Goal: Find specific page/section: Find specific page/section

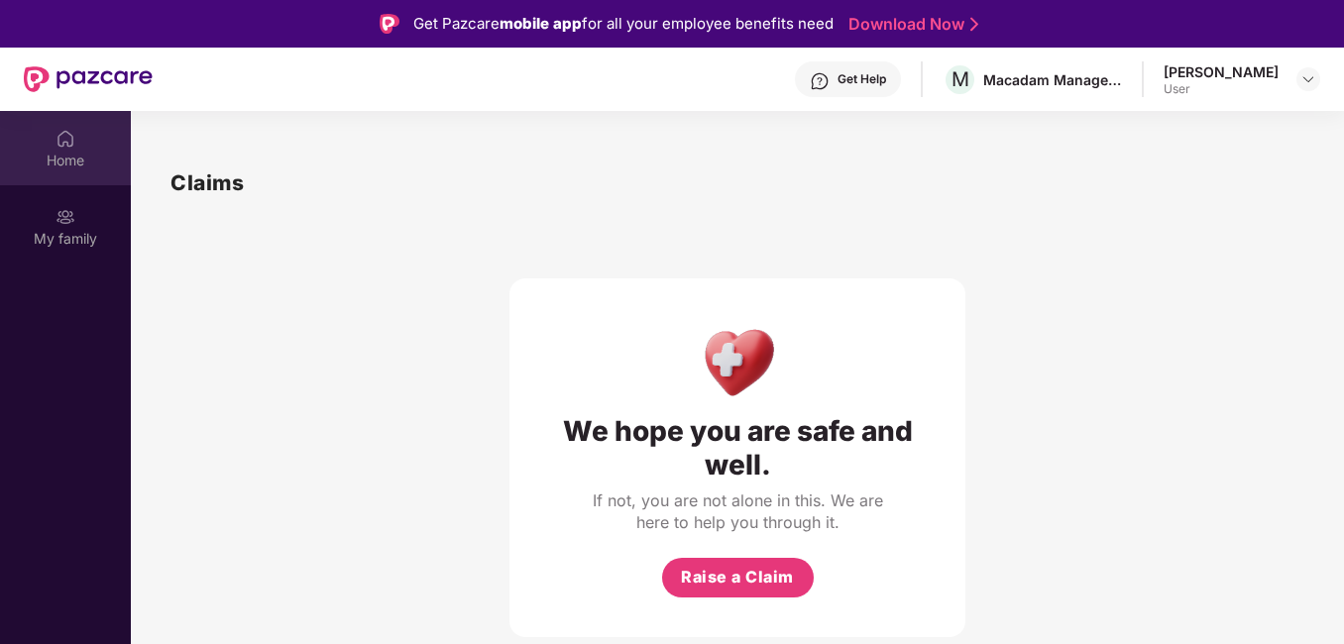
click at [54, 171] on div "Home" at bounding box center [65, 148] width 131 height 74
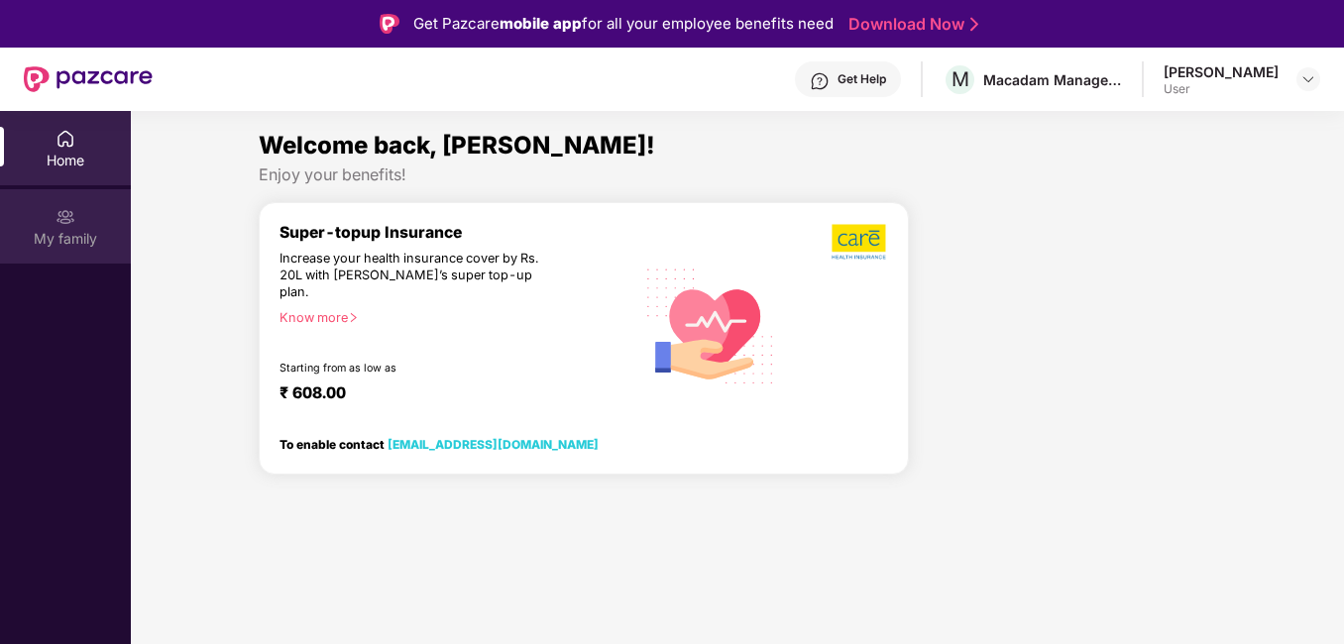
click at [53, 219] on div "My family" at bounding box center [65, 226] width 131 height 74
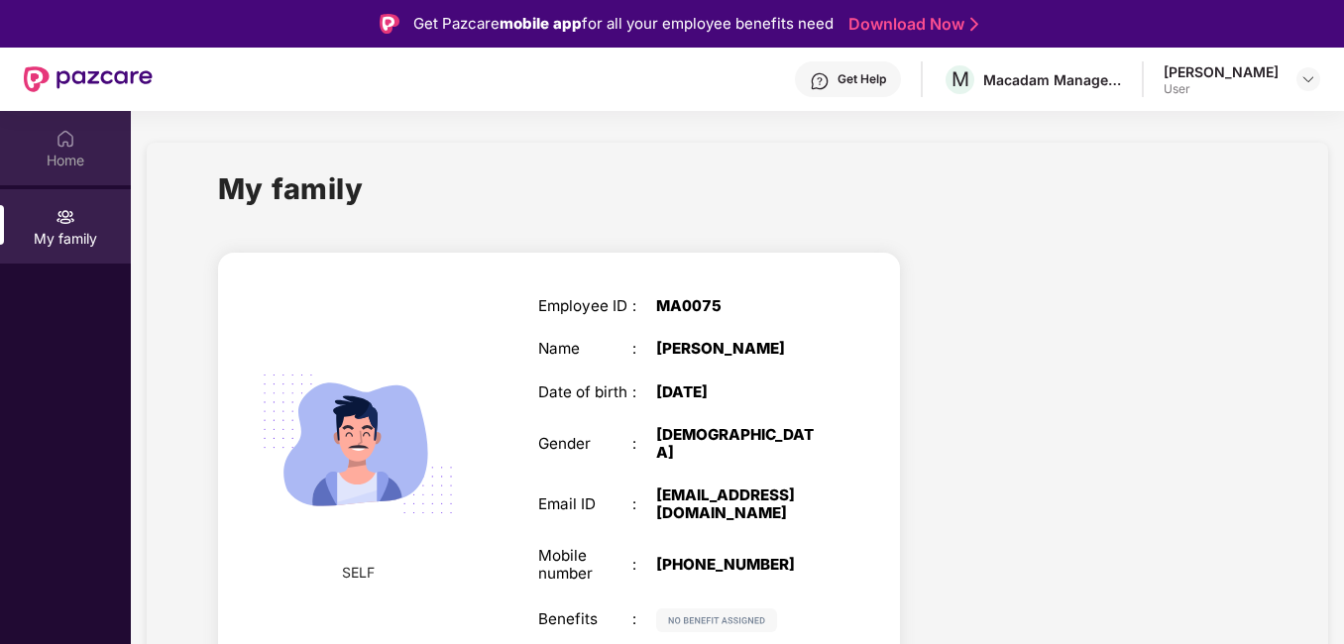
click at [69, 139] on img at bounding box center [66, 139] width 20 height 20
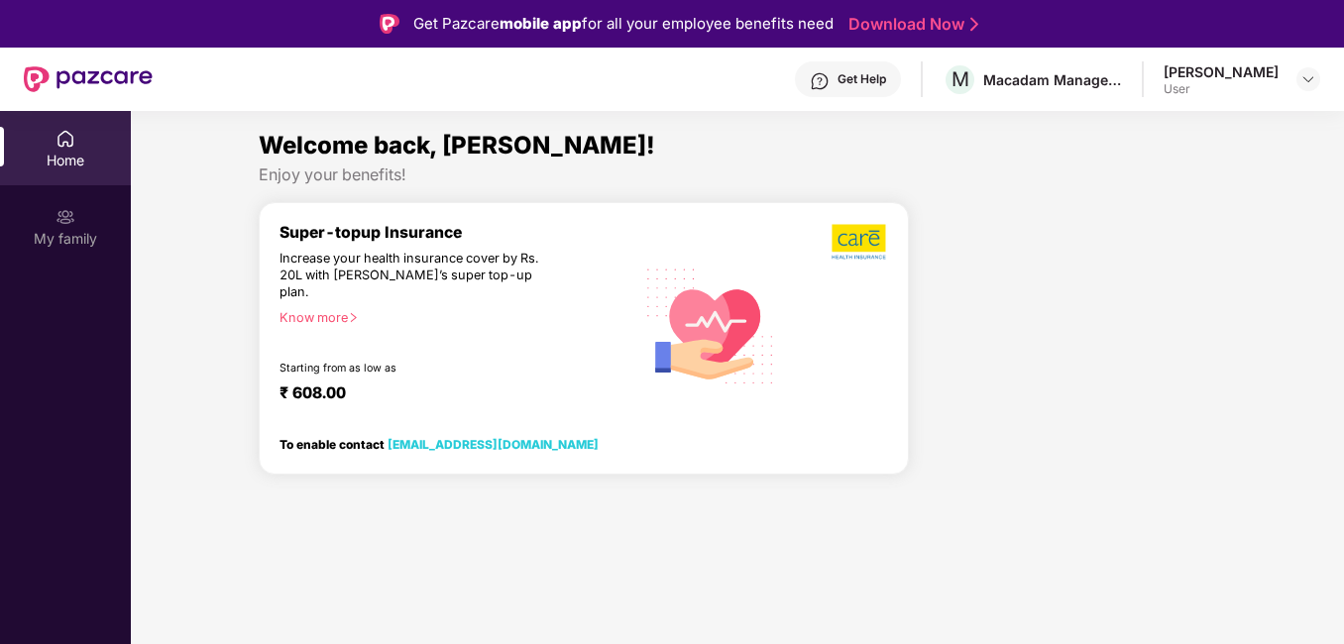
click at [1284, 92] on div "[PERSON_NAME] User" at bounding box center [1242, 79] width 157 height 35
click at [1310, 84] on img at bounding box center [1309, 79] width 16 height 16
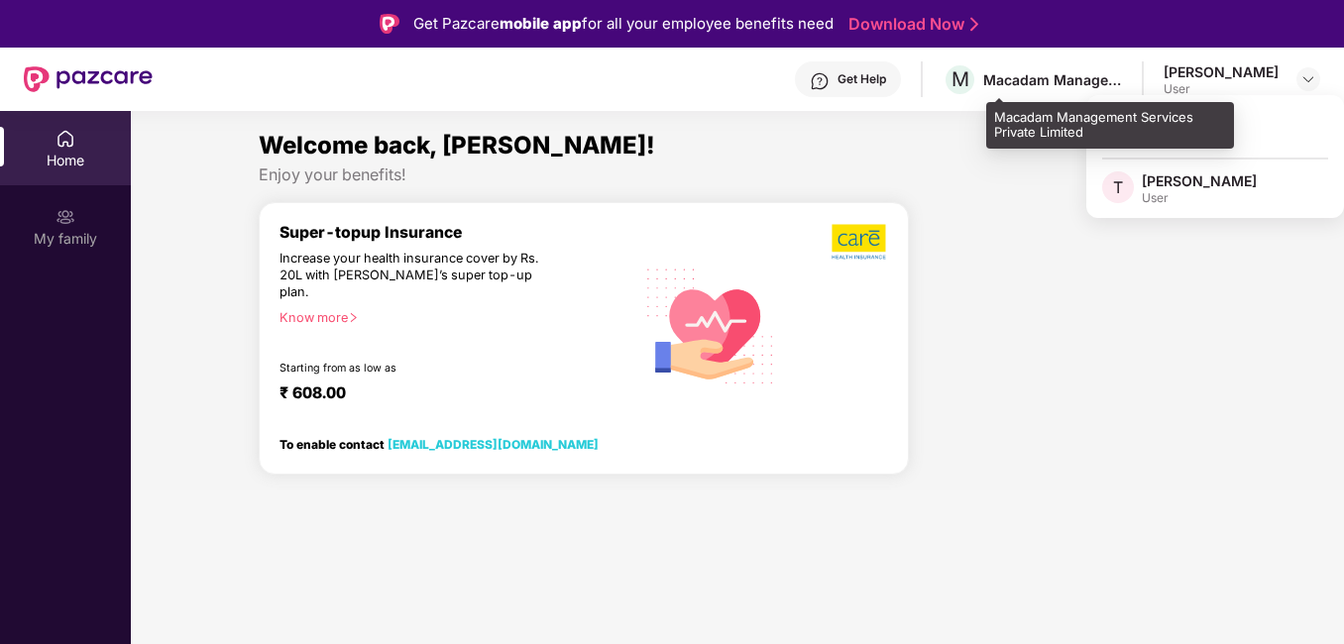
click at [1028, 87] on div "Macadam Management Services Private Limited" at bounding box center [1052, 79] width 139 height 19
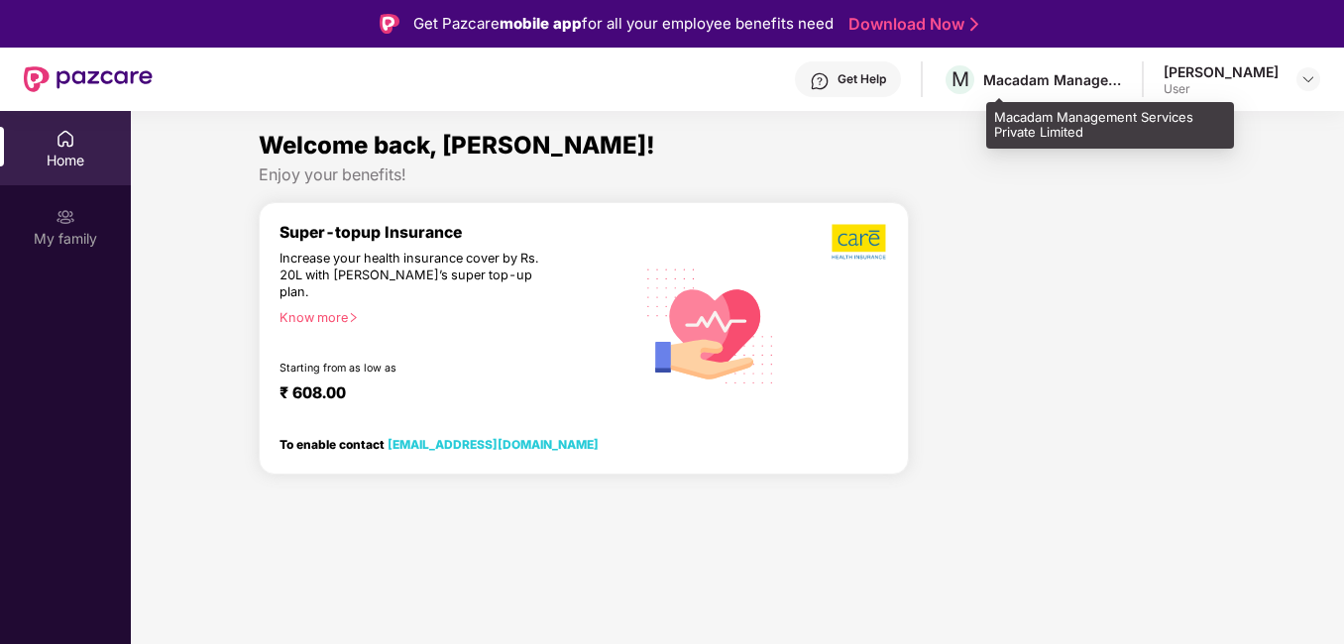
click at [1039, 72] on div "Macadam Management Services Private Limited" at bounding box center [1052, 79] width 139 height 19
